Goal: Task Accomplishment & Management: Manage account settings

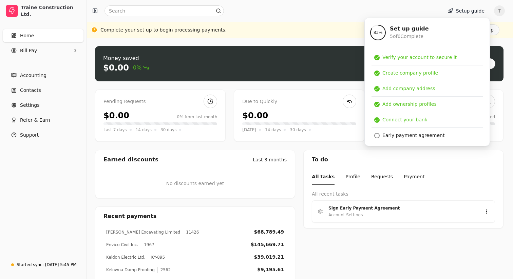
click at [319, 7] on div at bounding box center [264, 10] width 348 height 11
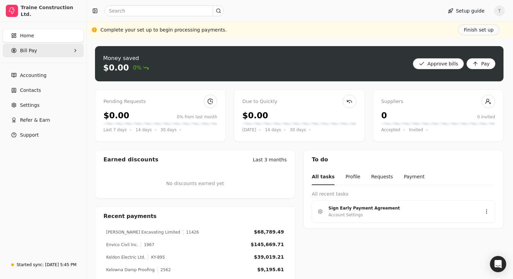
click at [37, 48] on Pay "Bill Pay" at bounding box center [43, 51] width 81 height 14
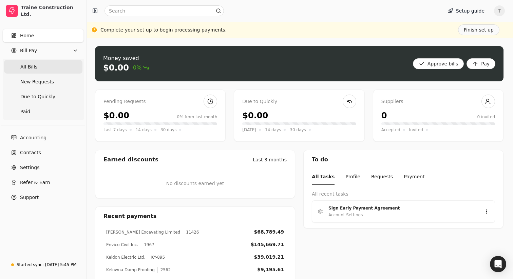
click at [33, 66] on span "All Bills" at bounding box center [28, 66] width 17 height 7
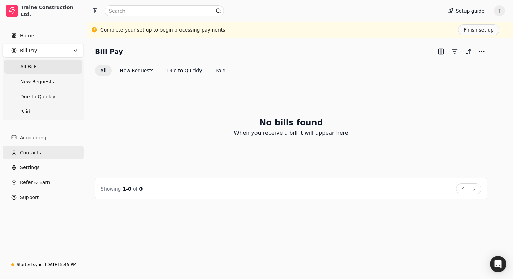
click at [35, 149] on span "Contacts" at bounding box center [30, 152] width 21 height 7
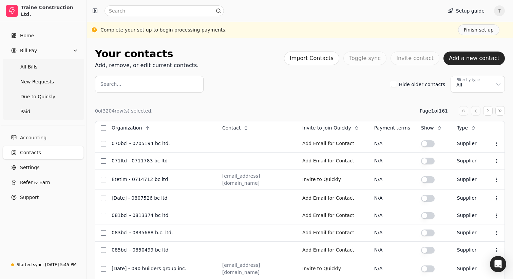
click at [395, 84] on button "Hide older contacts" at bounding box center [393, 84] width 5 height 5
click at [215, 106] on div "0 of 3204 row(s) selected. Page 1 of 161" at bounding box center [300, 111] width 410 height 10
click at [34, 140] on span "Accounting" at bounding box center [33, 137] width 26 height 7
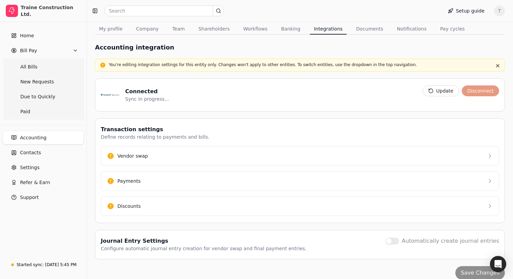
scroll to position [60, 0]
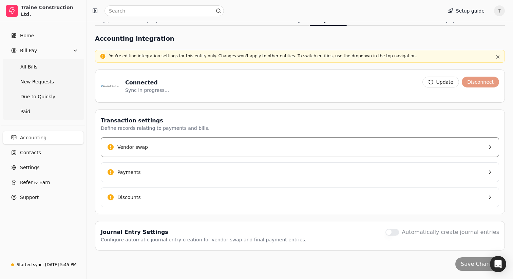
click at [163, 151] on button "Vendor swap" at bounding box center [300, 148] width 399 height 20
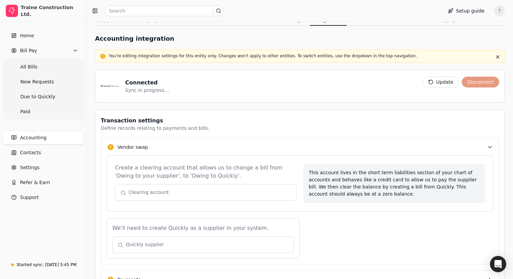
click at [170, 195] on button "button" at bounding box center [206, 192] width 182 height 16
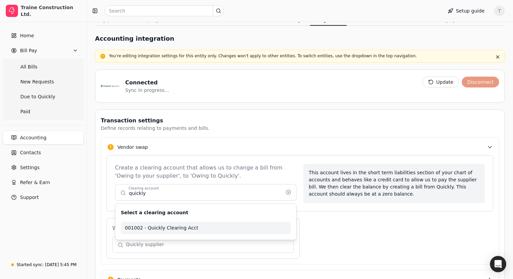
click at [185, 228] on span "001002 - Quickly Clearing Acct" at bounding box center [206, 228] width 162 height 7
type input "001002 - Quickly Clearing Acct"
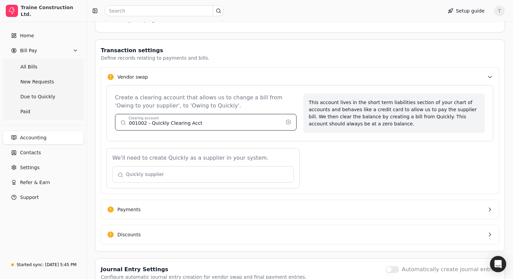
scroll to position [163, 0]
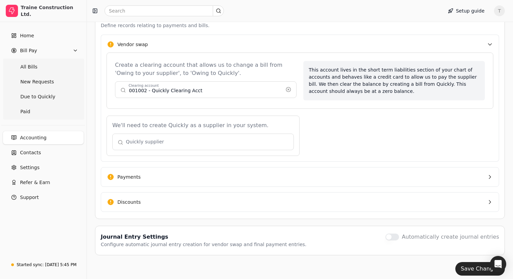
click at [172, 145] on button "button" at bounding box center [203, 142] width 182 height 16
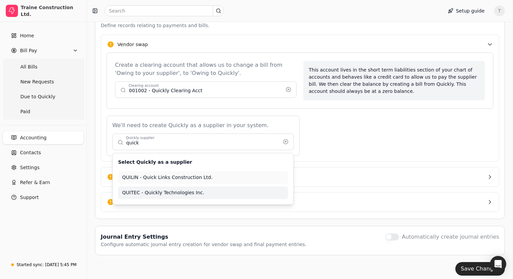
click at [189, 192] on span "QUITEC - Quickly Technologies Inc." at bounding box center [203, 192] width 162 height 7
type input "QUITEC - Quickly Technologies Inc."
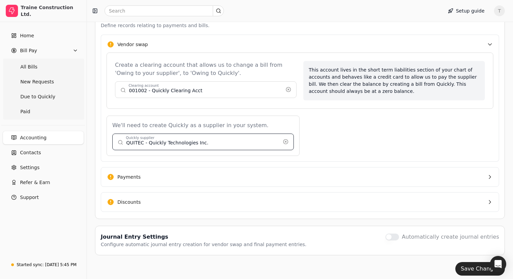
scroll to position [168, 0]
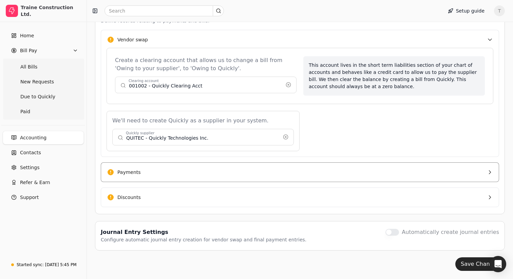
click at [168, 164] on button "Payments" at bounding box center [300, 173] width 399 height 20
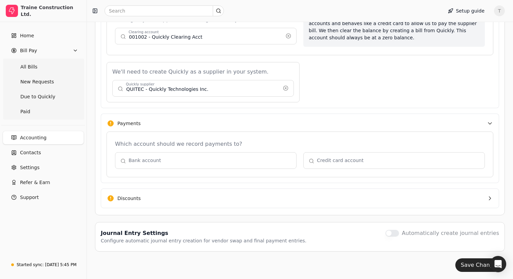
scroll to position [218, 0]
click at [167, 201] on button "Discounts" at bounding box center [300, 198] width 399 height 20
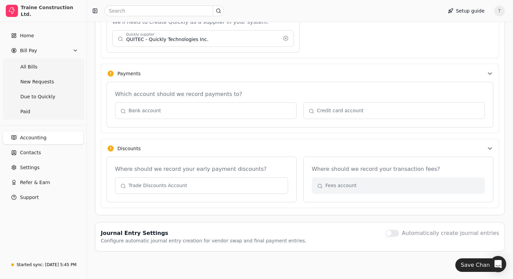
scroll to position [268, 0]
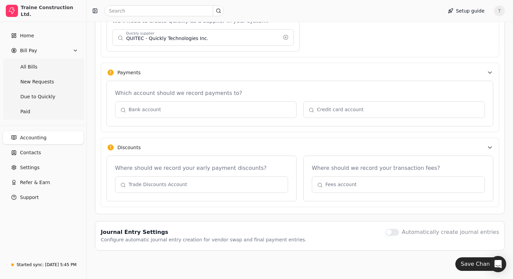
click at [356, 181] on button "button" at bounding box center [398, 185] width 173 height 16
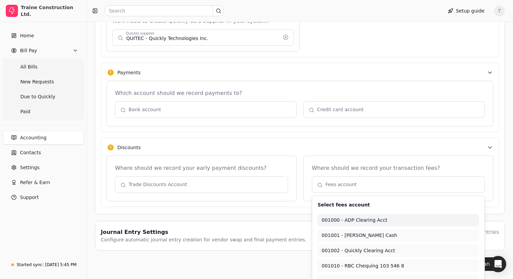
type input "001000 - ADP Clearing Acct"
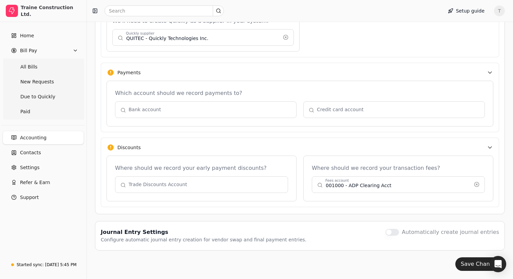
click at [350, 148] on button "Discounts" at bounding box center [300, 147] width 399 height 19
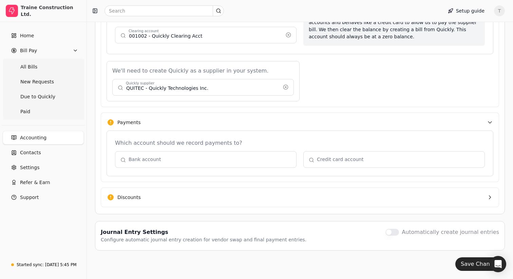
scroll to position [218, 0]
click at [319, 199] on button "Discounts" at bounding box center [300, 198] width 399 height 20
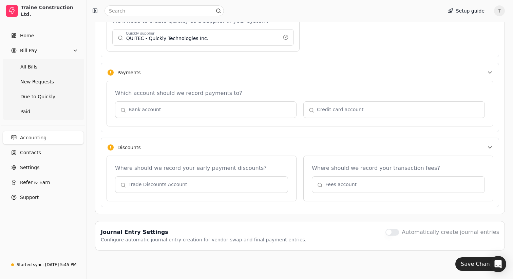
click at [193, 185] on button "button" at bounding box center [201, 185] width 173 height 16
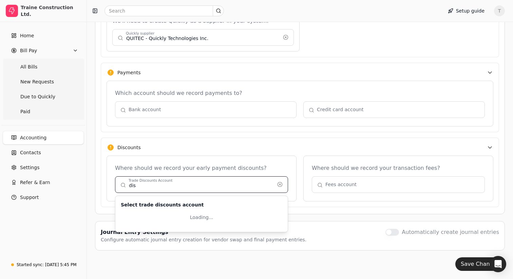
type input "disc"
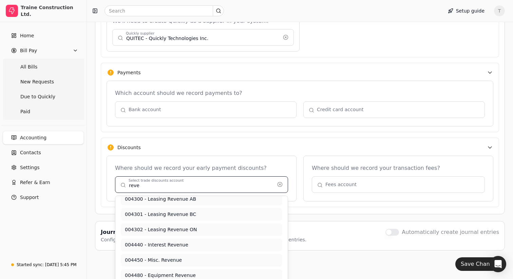
scroll to position [142, 0]
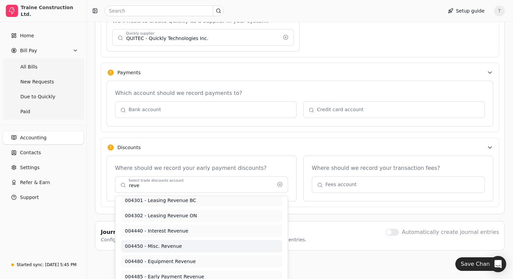
click at [173, 246] on span "004450 - Misc. Revenue" at bounding box center [201, 246] width 153 height 7
type input "004450 - Misc. Revenue"
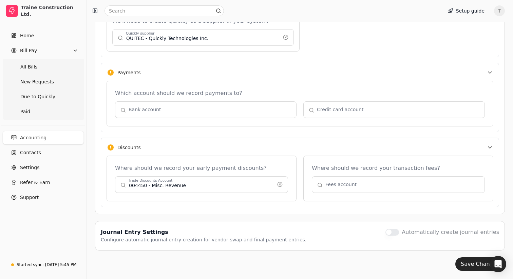
click at [362, 186] on button "button" at bounding box center [398, 185] width 173 height 16
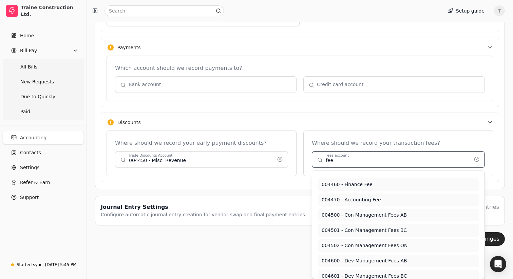
scroll to position [0, 0]
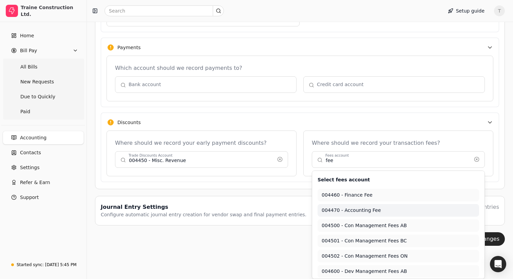
click at [361, 212] on span "004470 - Accounting Fee" at bounding box center [398, 210] width 153 height 7
type input "004470 - Accounting Fee"
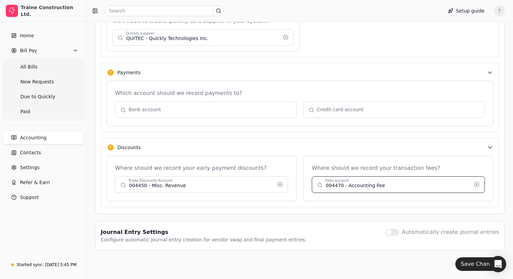
scroll to position [268, 0]
click at [493, 195] on div "Where should we record your transaction fees? 004470 - Accounting Fee Fees acco…" at bounding box center [399, 179] width 190 height 46
click at [468, 266] on button "Save Changes" at bounding box center [481, 265] width 50 height 14
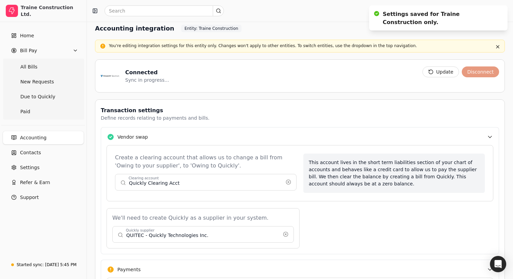
scroll to position [0, 0]
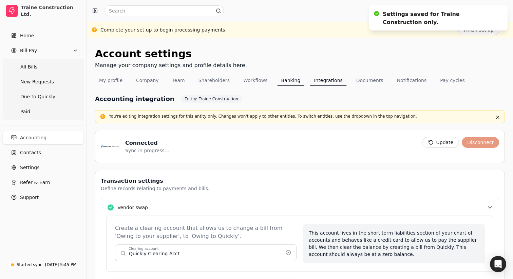
click at [287, 80] on button "Banking" at bounding box center [291, 80] width 28 height 11
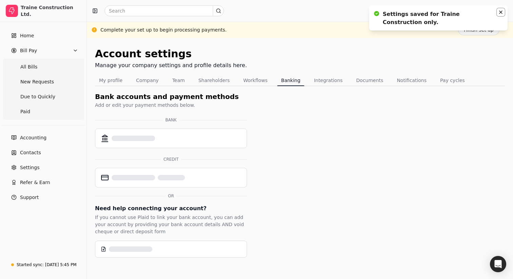
click at [501, 13] on icon "Notifications (F8)" at bounding box center [500, 12] width 5 height 5
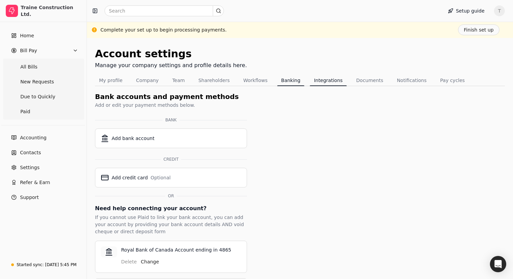
click at [320, 84] on button "Integrations" at bounding box center [328, 80] width 37 height 11
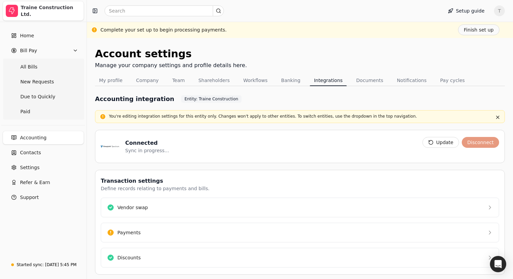
click at [61, 12] on div "Traine Construction Ltd." at bounding box center [51, 11] width 60 height 14
click at [34, 40] on link "Home" at bounding box center [43, 36] width 81 height 14
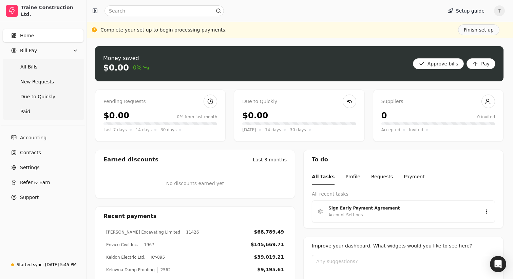
click at [216, 52] on div "Money saved $0.00 0% Approve bills Pay" at bounding box center [299, 63] width 409 height 35
click at [35, 67] on span "All Bills" at bounding box center [28, 66] width 17 height 7
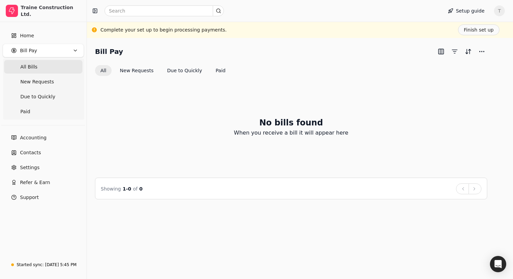
click at [253, 49] on div "Bill Pay" at bounding box center [291, 51] width 393 height 11
click at [178, 67] on button "Due to Quickly" at bounding box center [185, 70] width 46 height 11
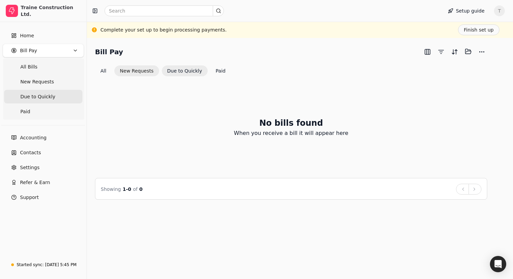
click at [131, 75] on button "New Requests" at bounding box center [136, 71] width 44 height 11
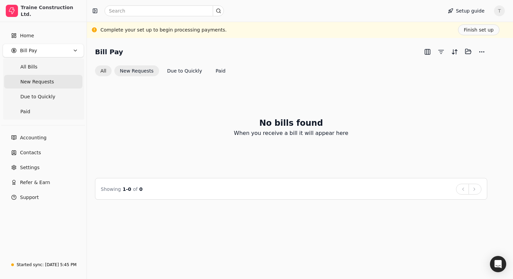
click at [104, 69] on button "All" at bounding box center [103, 71] width 17 height 11
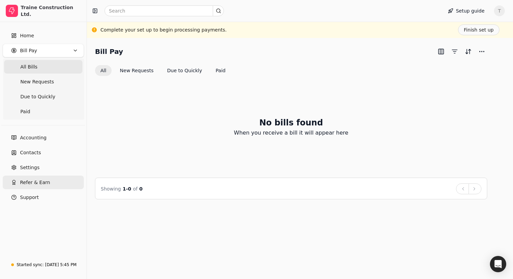
click at [33, 183] on span "Refer & Earn" at bounding box center [35, 182] width 30 height 7
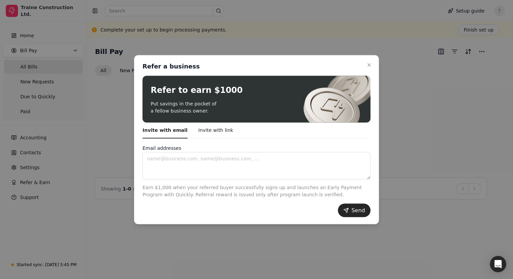
click at [97, 159] on div at bounding box center [256, 139] width 513 height 279
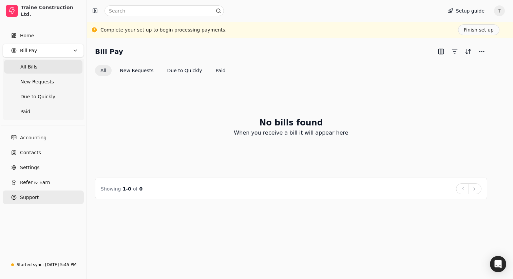
click at [31, 200] on span "Support" at bounding box center [29, 197] width 19 height 7
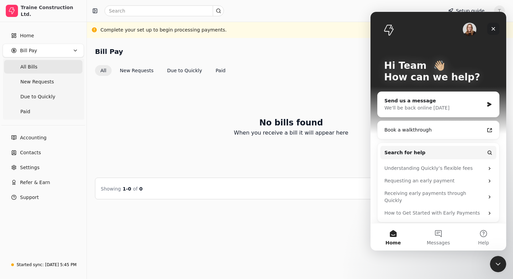
click at [493, 29] on icon "Close" at bounding box center [494, 29] width 4 height 4
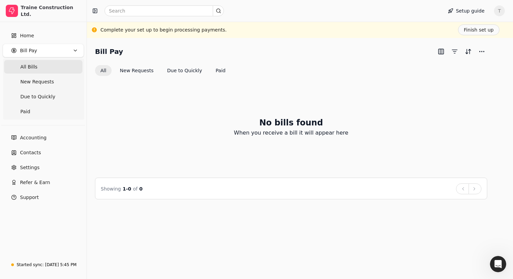
click at [176, 111] on div "No bills found When you receive a bill it will appear here" at bounding box center [291, 127] width 393 height 86
click at [41, 34] on link "Home" at bounding box center [43, 36] width 81 height 14
